Goal: Find specific page/section: Find specific page/section

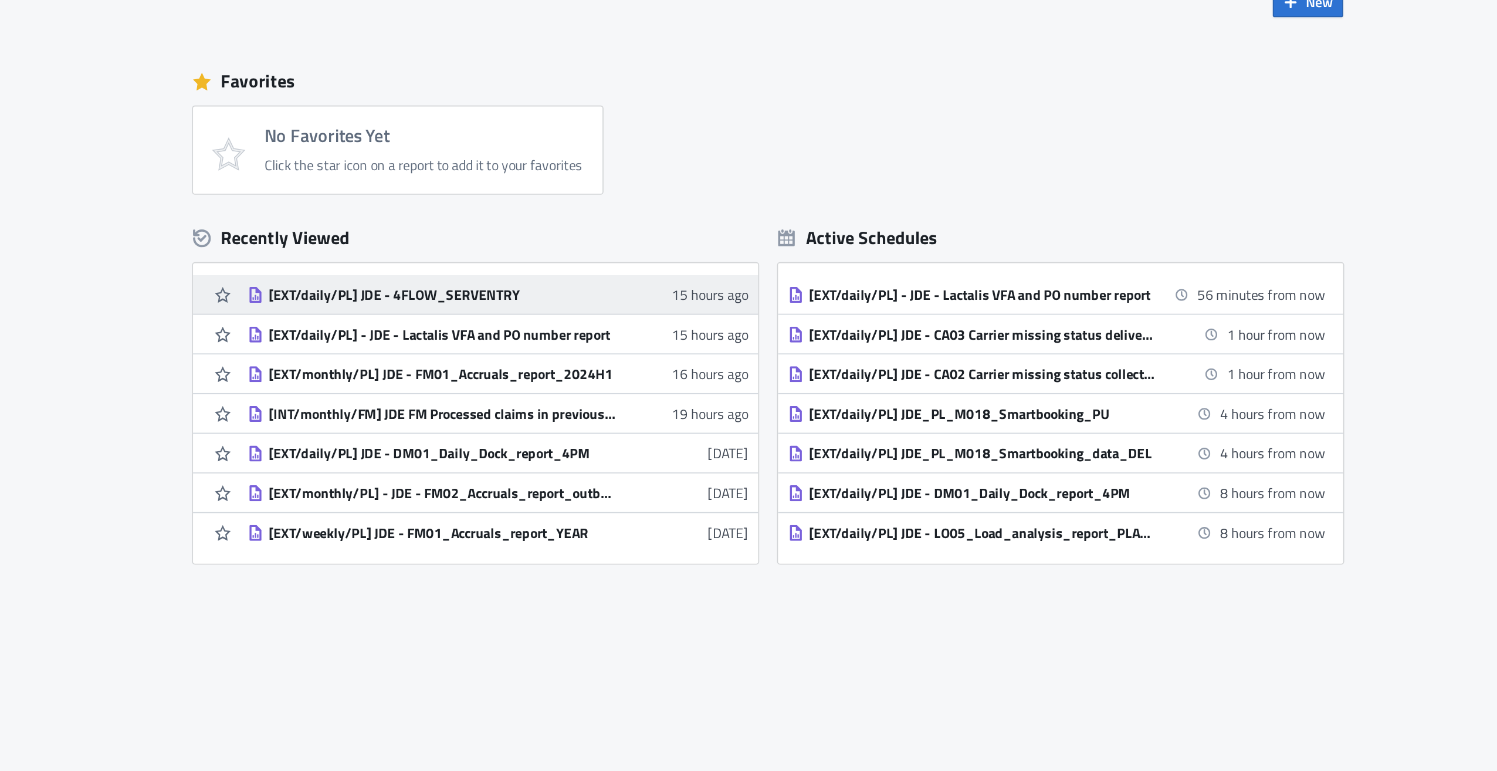
click at [548, 243] on div "[EXT/daily/PL] JDE - 4FLOW_SERVENTRY" at bounding box center [555, 240] width 205 height 11
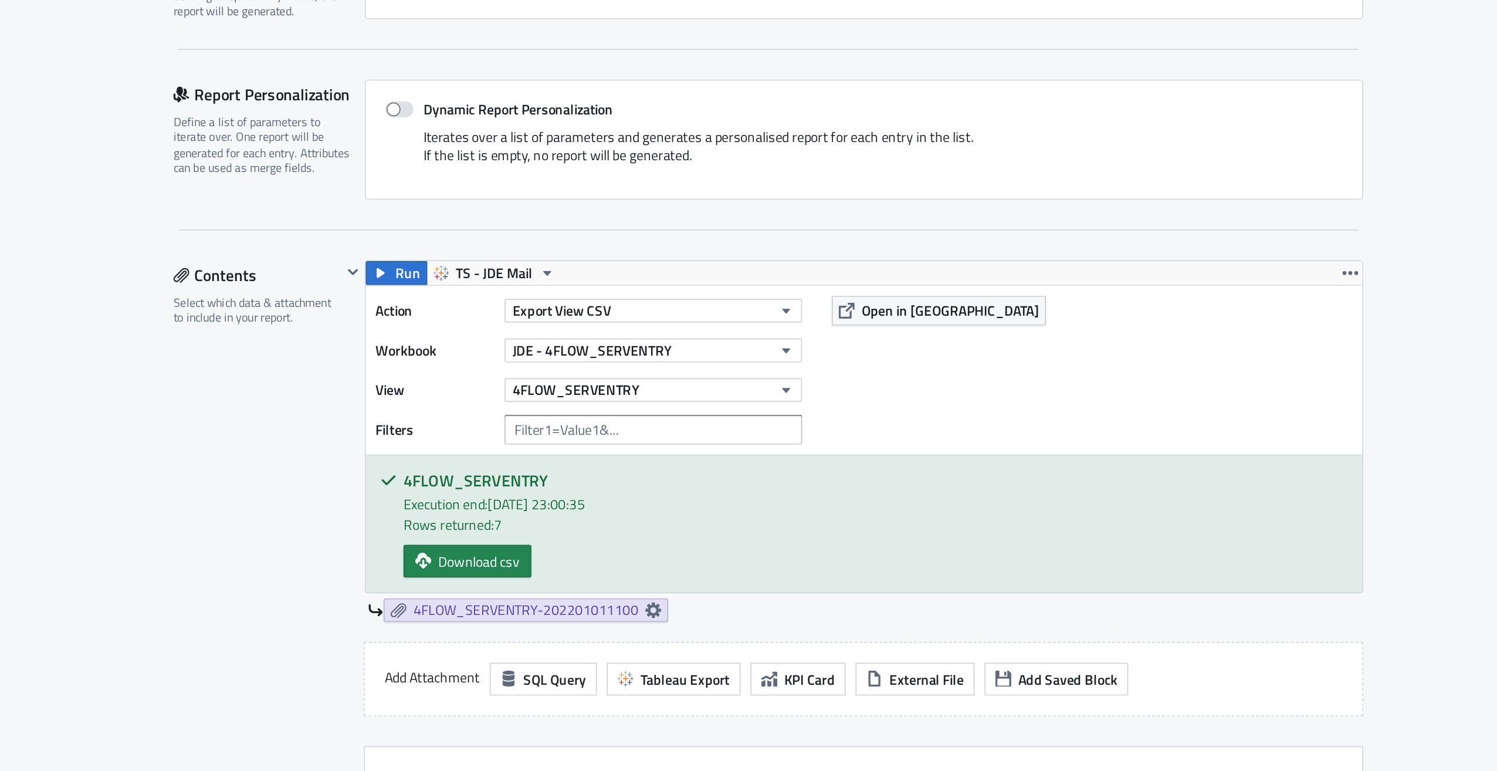
scroll to position [104, 0]
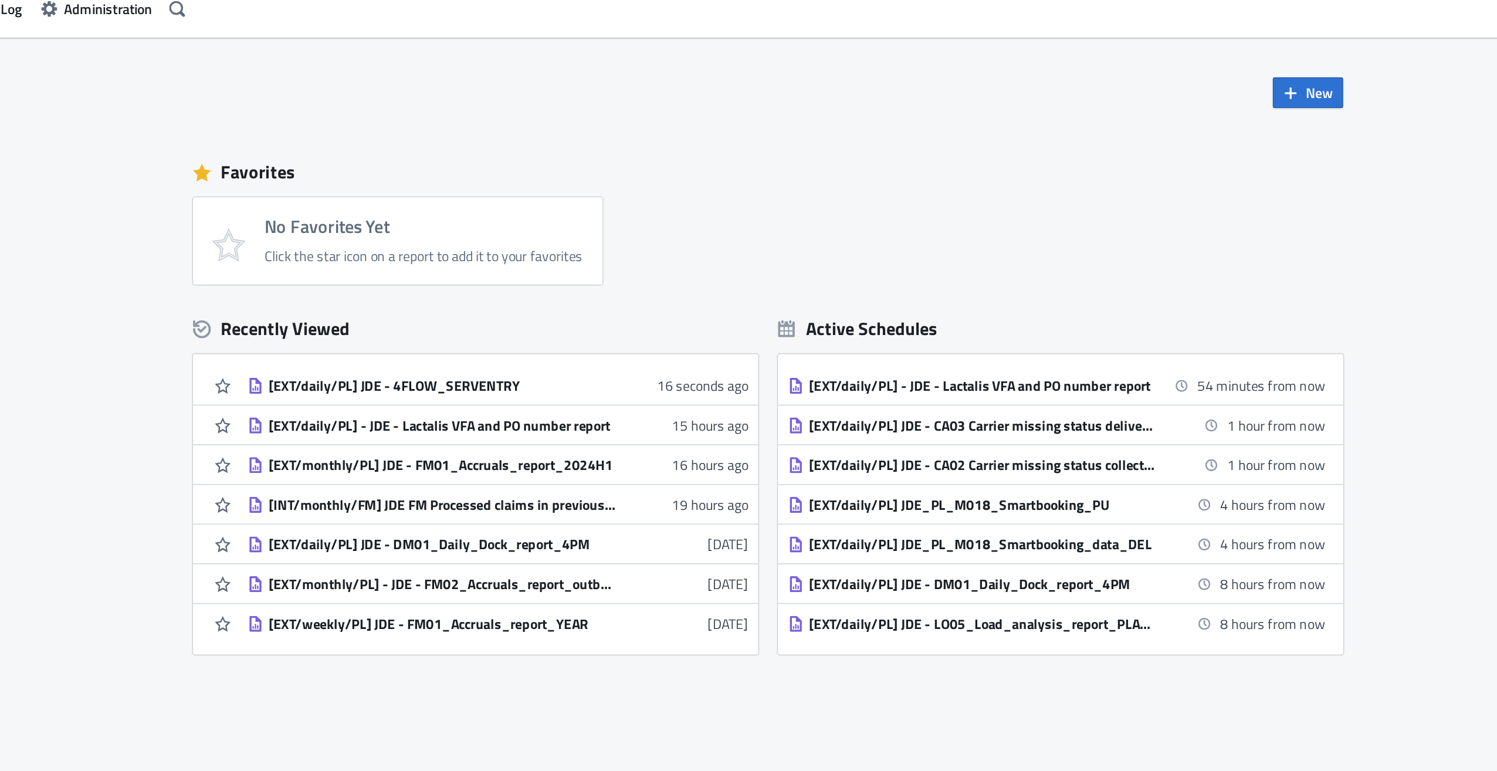
scroll to position [2, 0]
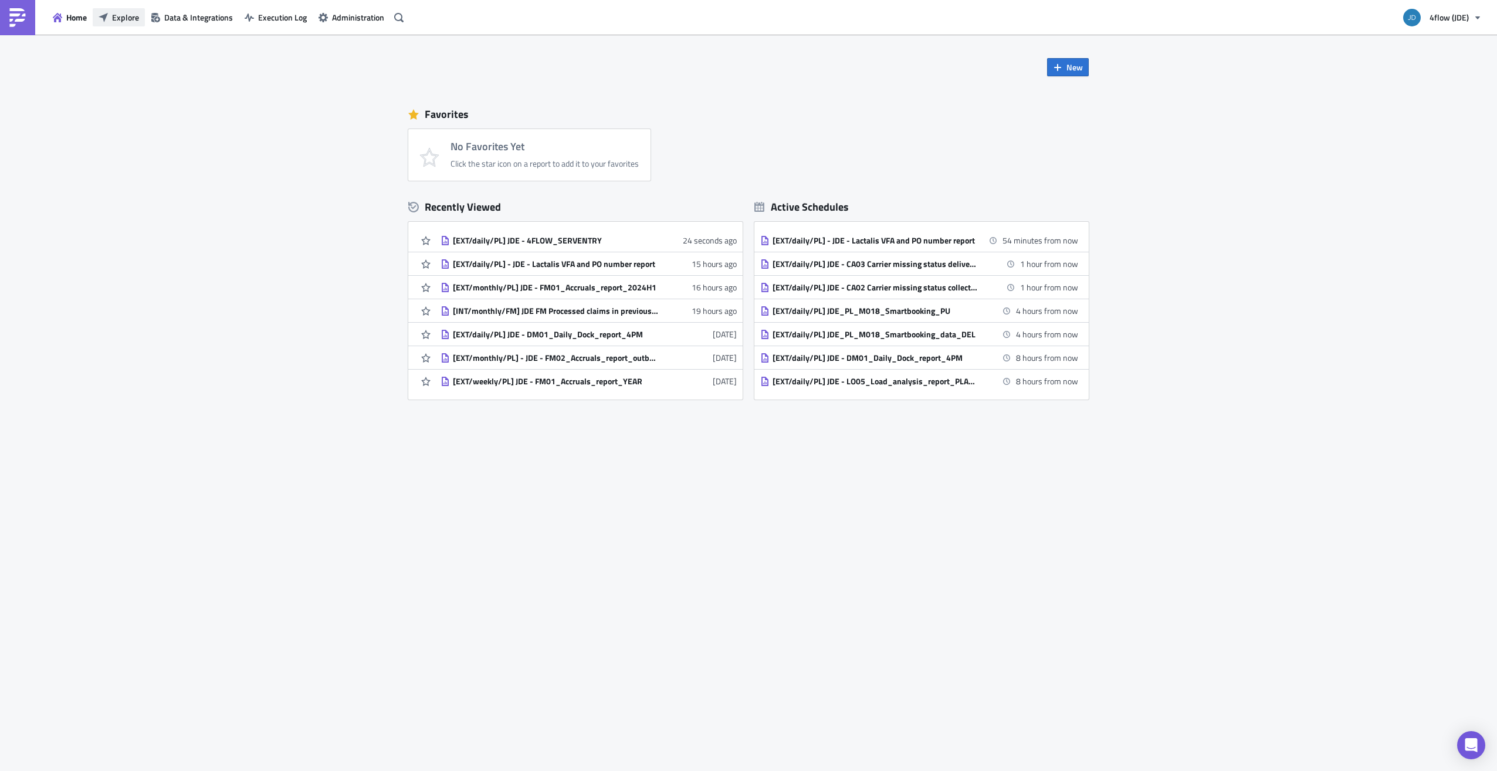
click at [115, 15] on span "Explore" at bounding box center [125, 17] width 27 height 12
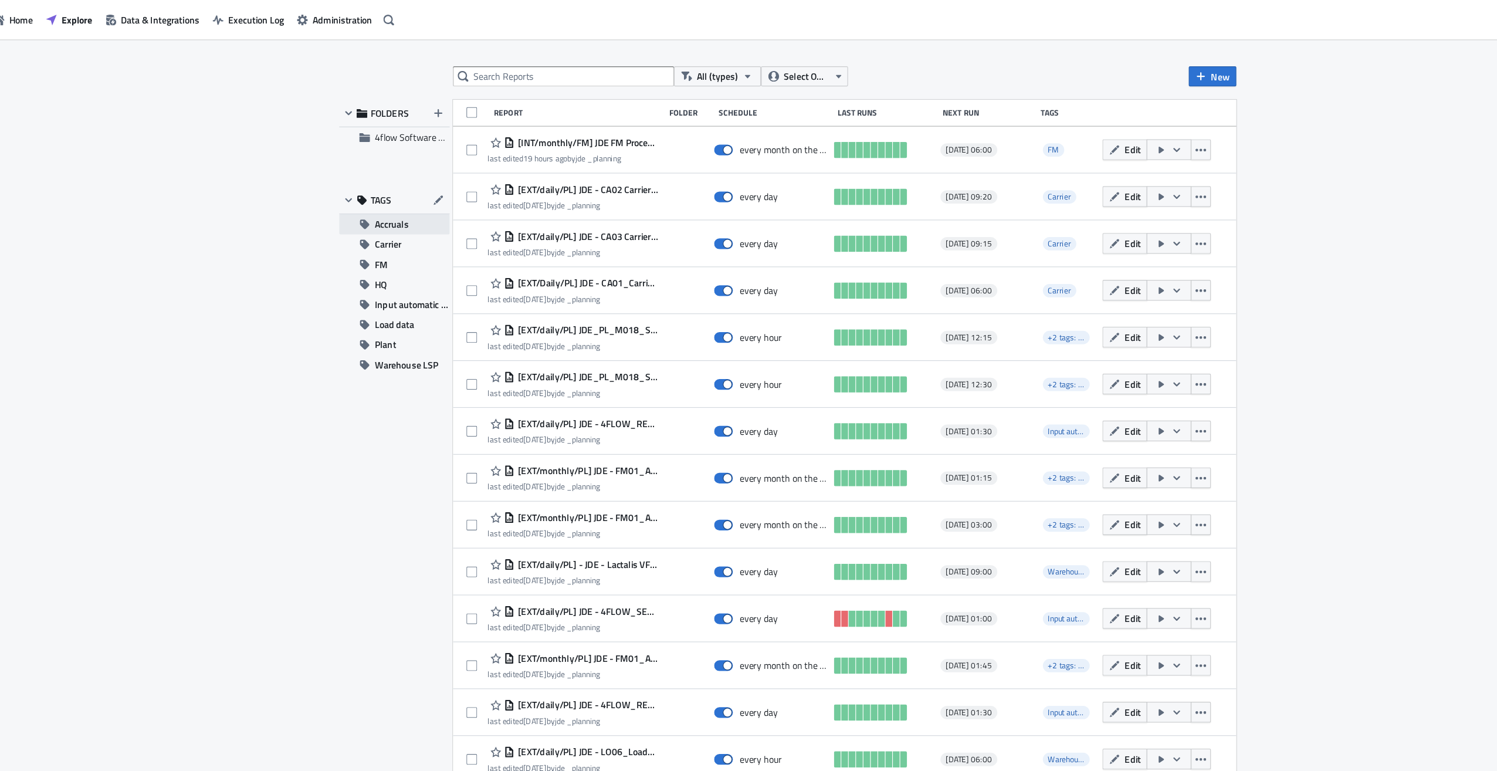
click at [421, 199] on button "Accruals" at bounding box center [404, 197] width 97 height 18
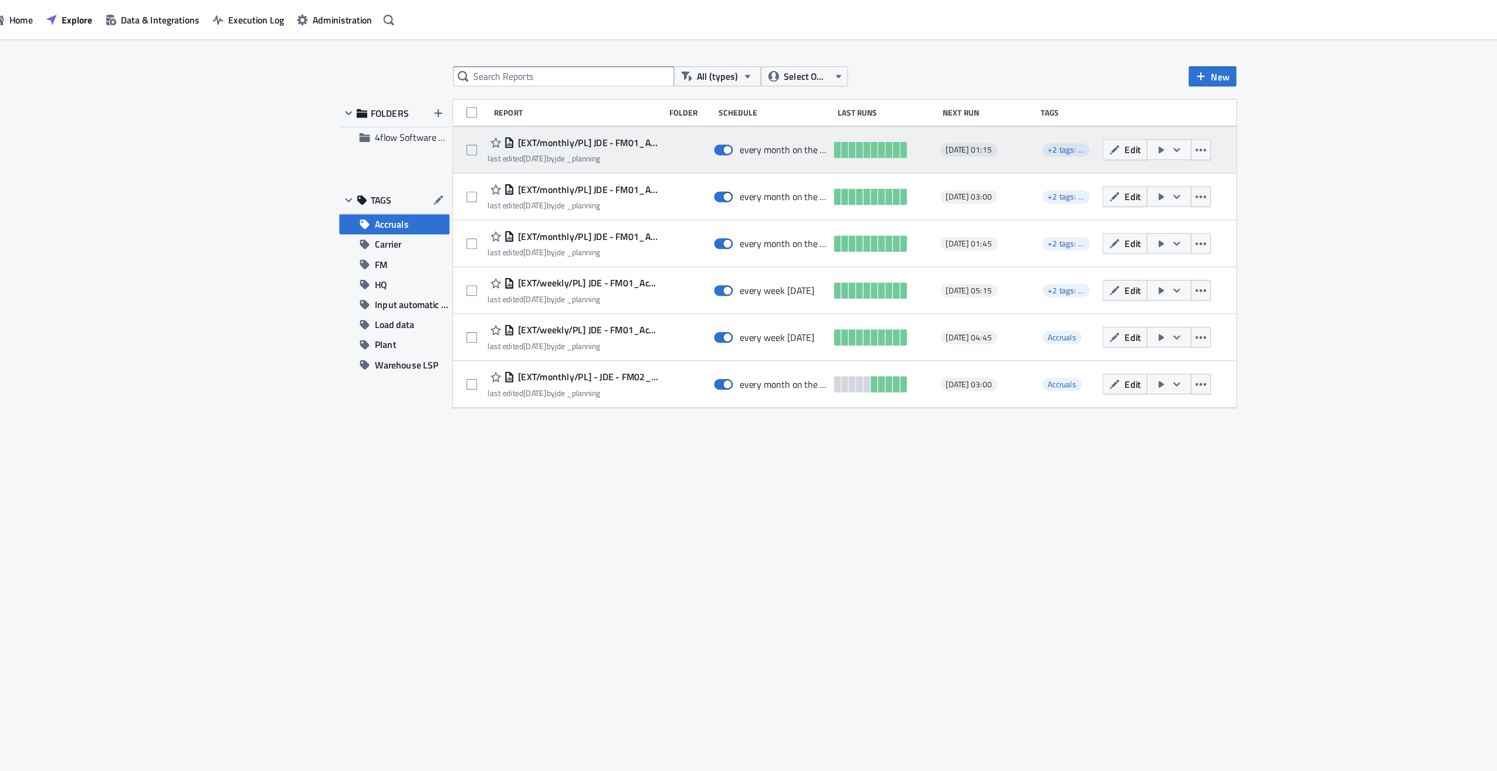
click at [1092, 133] on icon "button" at bounding box center [1089, 131] width 9 height 9
click at [1054, 131] on span "Edit" at bounding box center [1051, 131] width 14 height 12
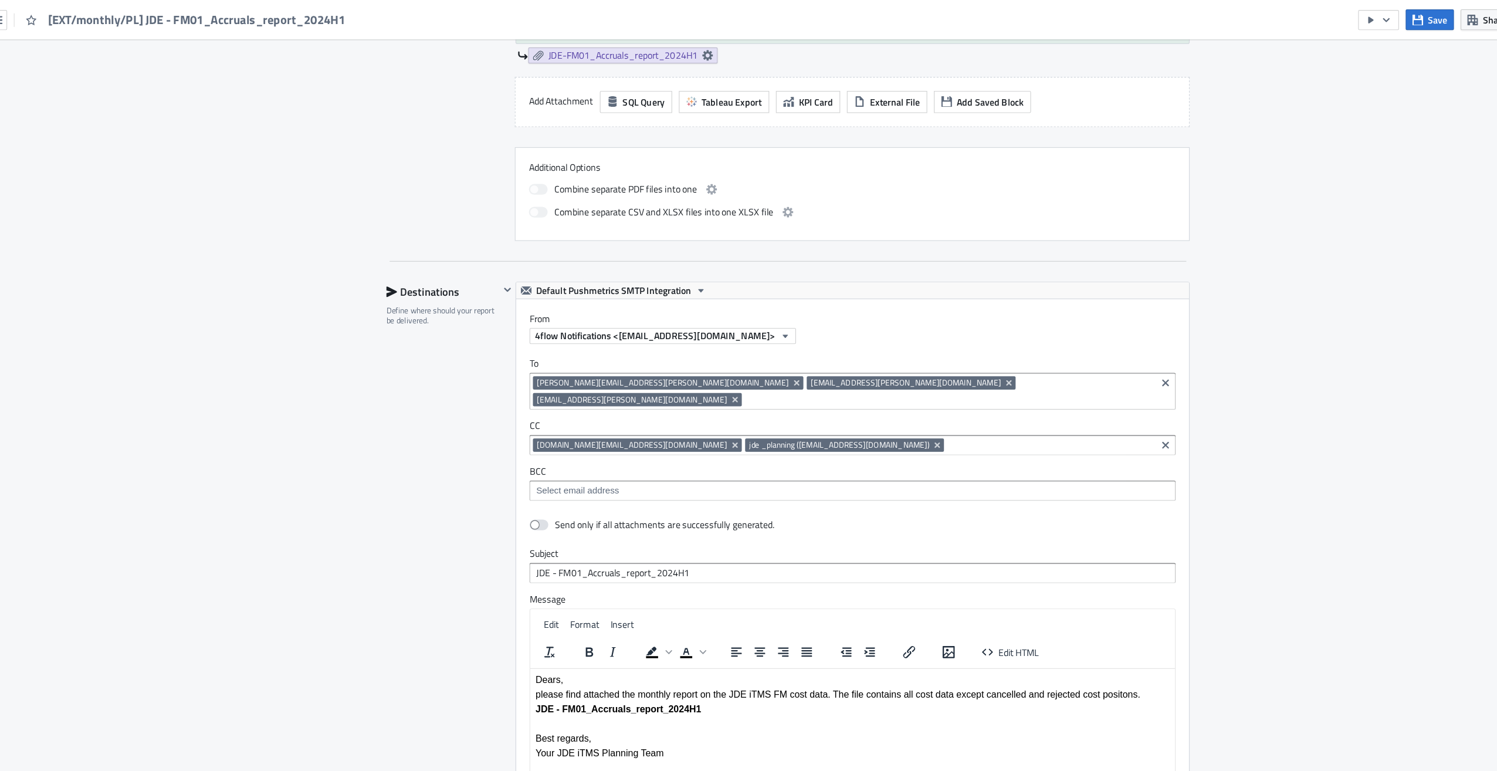
scroll to position [566, 0]
